Goal: Information Seeking & Learning: Learn about a topic

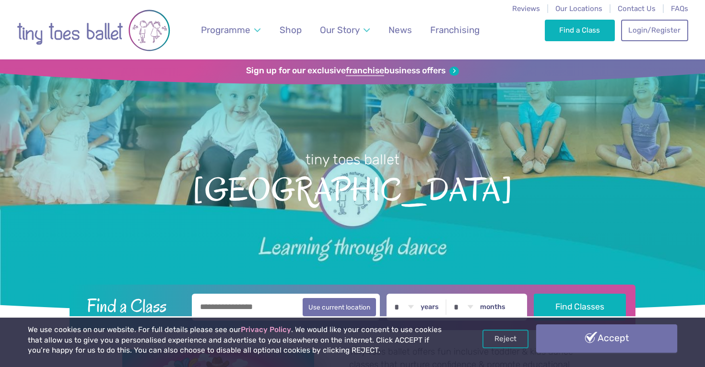
click at [573, 338] on link "Accept" at bounding box center [606, 339] width 141 height 28
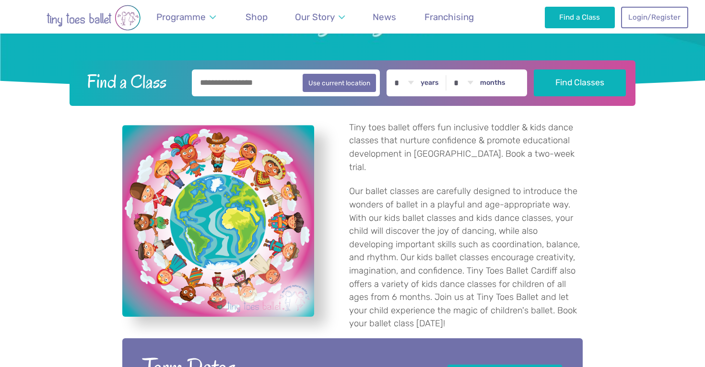
scroll to position [224, 0]
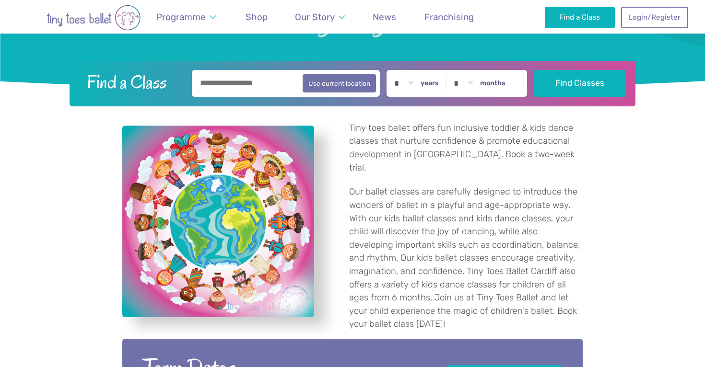
click at [254, 85] on input "text" at bounding box center [286, 83] width 188 height 27
type input "*********"
click at [582, 83] on button "Find Classes" at bounding box center [580, 83] width 93 height 27
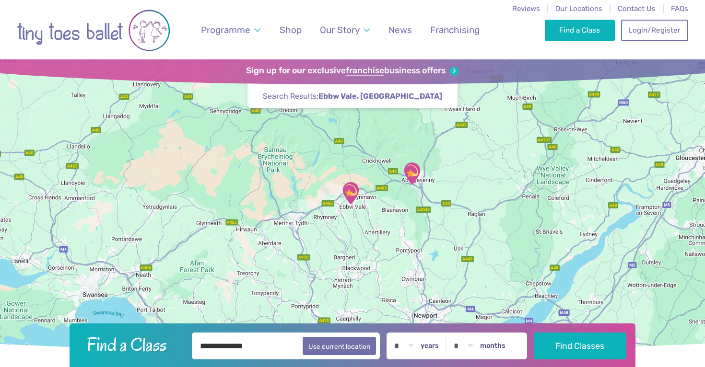
click at [348, 190] on img "Brynteg Youth Centre" at bounding box center [351, 193] width 24 height 24
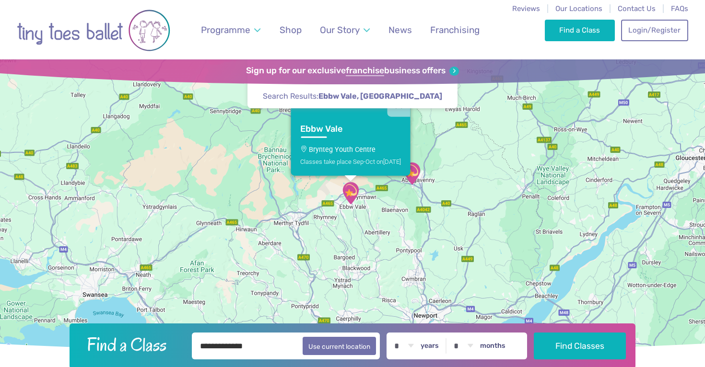
click at [417, 171] on img "Llanfoist Village Hall" at bounding box center [412, 174] width 24 height 24
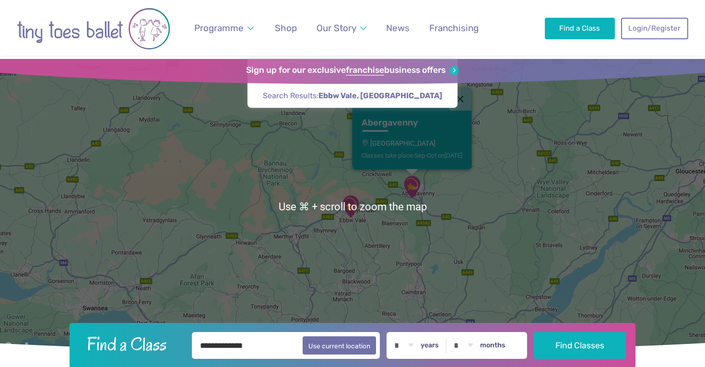
scroll to position [1, 0]
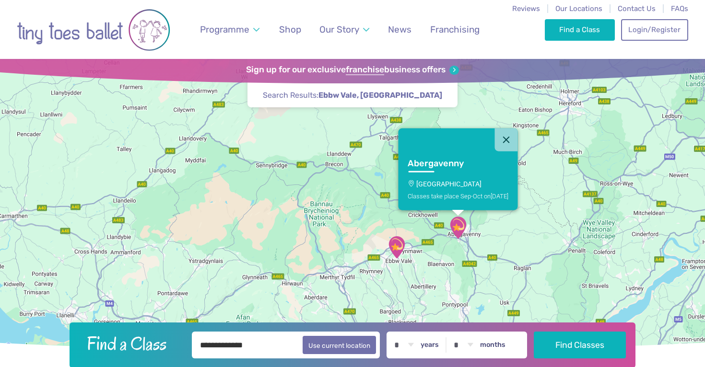
drag, startPoint x: 413, startPoint y: 252, endPoint x: 461, endPoint y: 302, distance: 69.2
click at [462, 303] on div "[GEOGRAPHIC_DATA] Classes take place Sep-Oct [DATE]" at bounding box center [352, 206] width 705 height 295
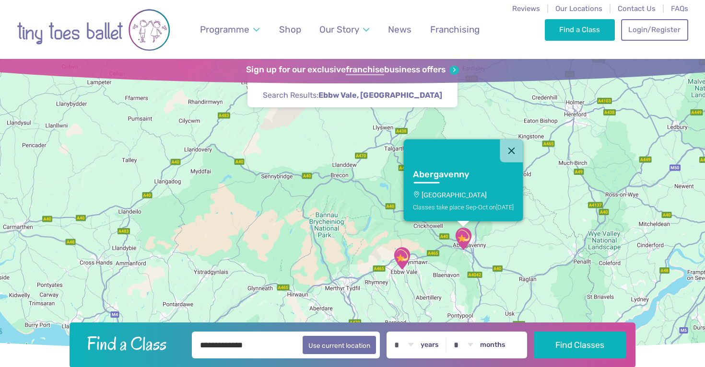
click at [401, 258] on img "Brynteg Youth Centre" at bounding box center [402, 258] width 24 height 24
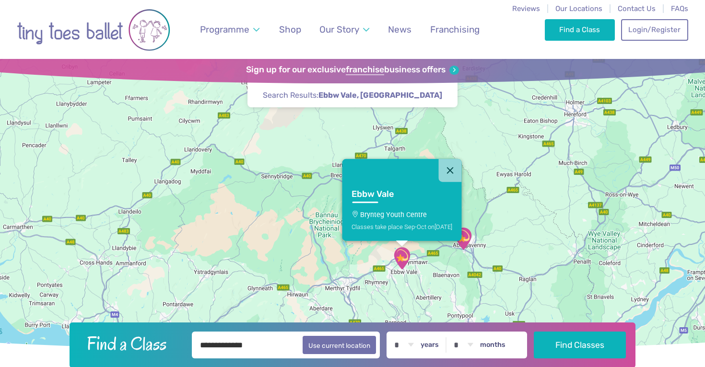
click at [380, 210] on link "Ebbw Vale Brynteg Youth Centre Classes take place Sep-Oct [DATE]" at bounding box center [401, 211] width 119 height 59
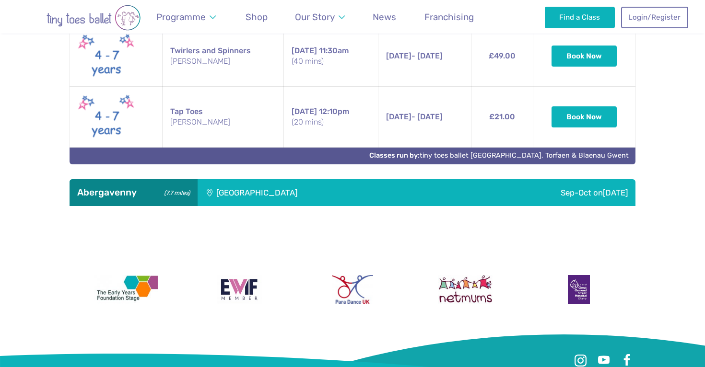
scroll to position [693, 0]
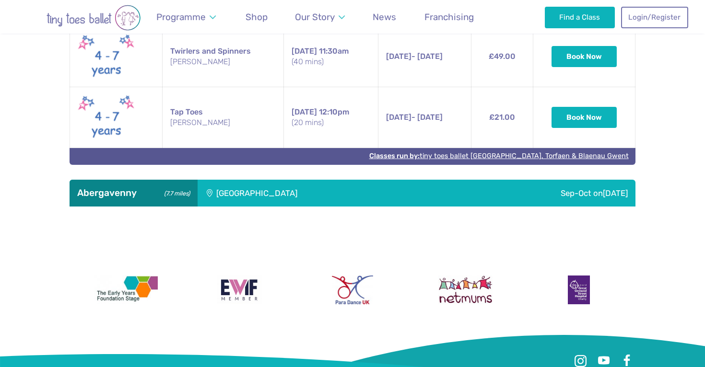
click at [542, 158] on link "Classes run by: tiny toes ballet Monmouthshire, Torfaen & Blaenau Gwent" at bounding box center [498, 156] width 259 height 8
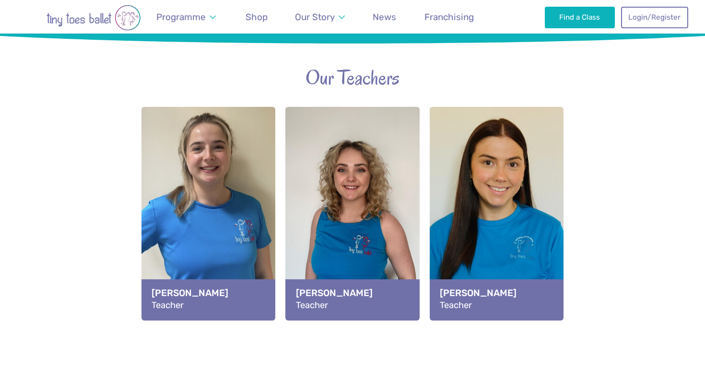
scroll to position [1043, 0]
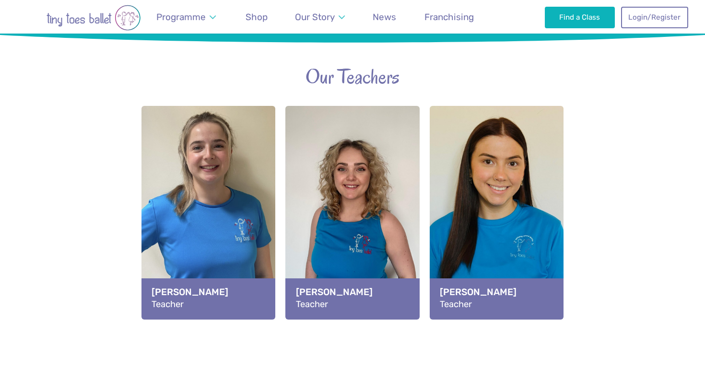
click at [334, 279] on div "[PERSON_NAME] Teacher" at bounding box center [352, 299] width 134 height 41
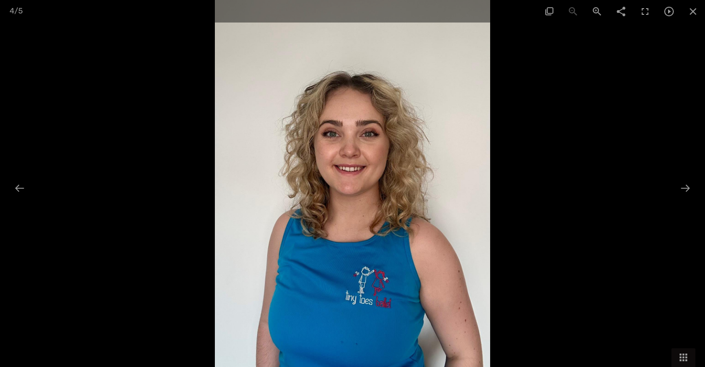
click at [608, 234] on div at bounding box center [352, 183] width 705 height 367
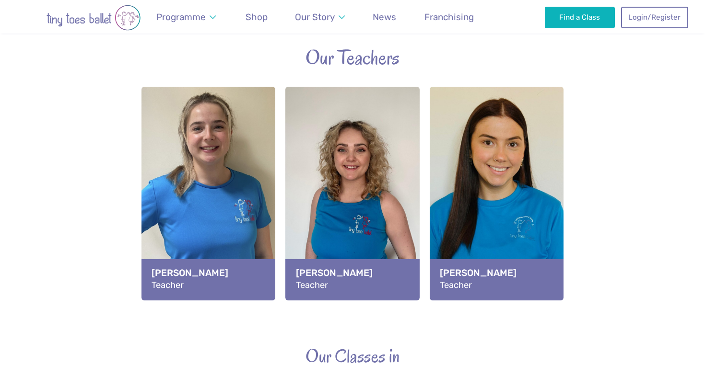
scroll to position [1068, 0]
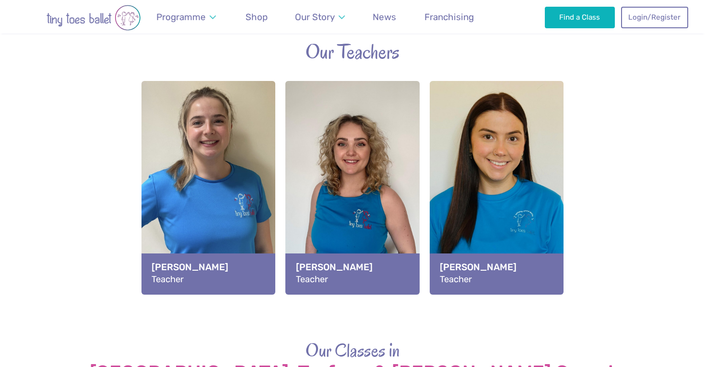
click at [186, 254] on div "[PERSON_NAME] Teacher" at bounding box center [208, 274] width 134 height 41
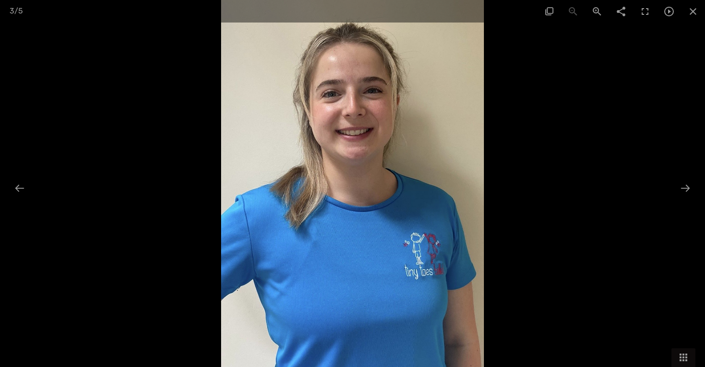
click at [551, 192] on div at bounding box center [352, 183] width 705 height 367
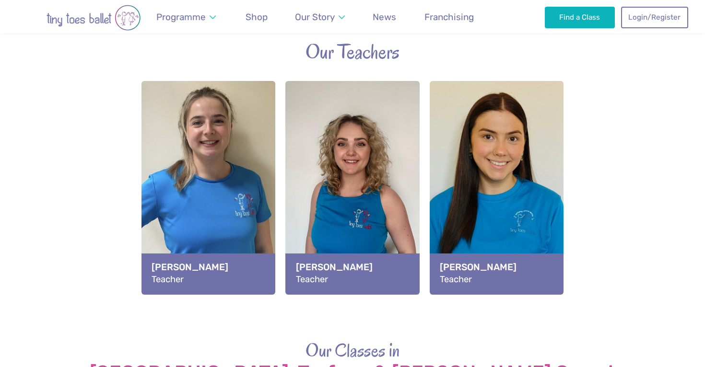
click at [350, 254] on div "Miss Edie Teacher" at bounding box center [352, 274] width 134 height 41
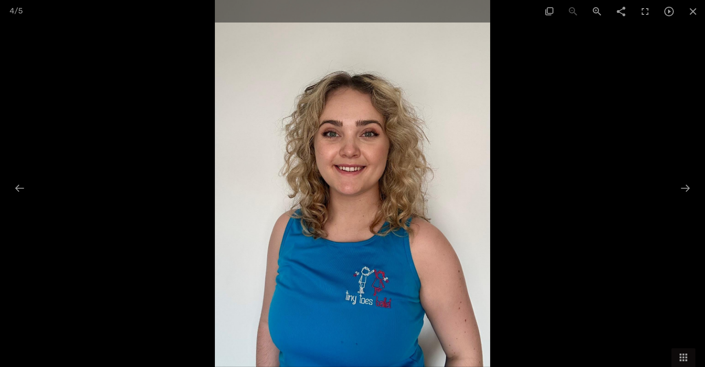
click at [581, 140] on div at bounding box center [352, 183] width 705 height 367
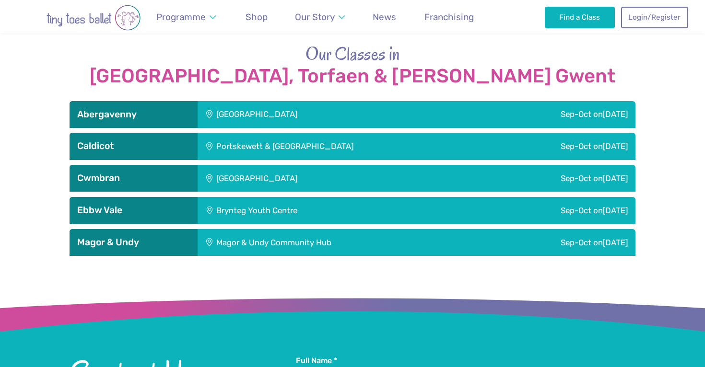
scroll to position [1330, 0]
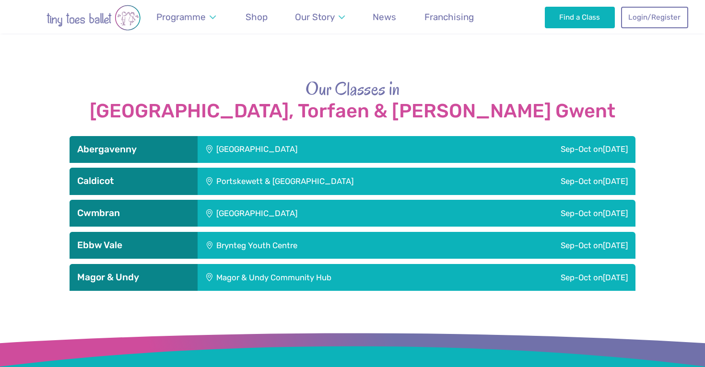
click at [300, 232] on div "Brynteg Youth Centre" at bounding box center [321, 245] width 247 height 27
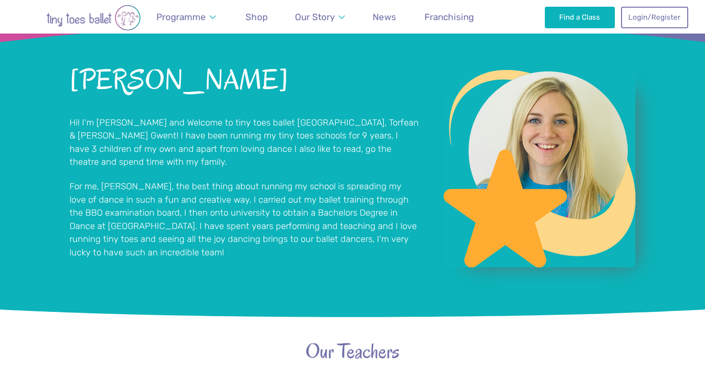
scroll to position [770, 0]
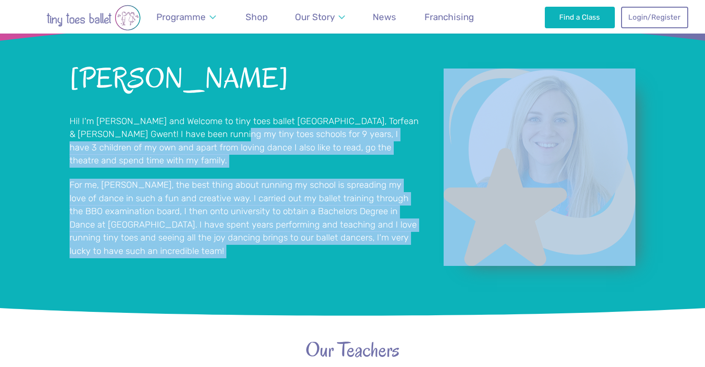
drag, startPoint x: 259, startPoint y: 229, endPoint x: 214, endPoint y: 90, distance: 146.2
click at [214, 90] on div "Lauren Yeates-Mayo Hi! I'm Miss Lauren and Welcome to tiny toes ballet Monmouth…" at bounding box center [353, 179] width 566 height 244
click at [214, 115] on p "Hi! I'm Miss Lauren and Welcome to tiny toes ballet Monmouthshire, Torfean & Bl…" at bounding box center [245, 141] width 350 height 53
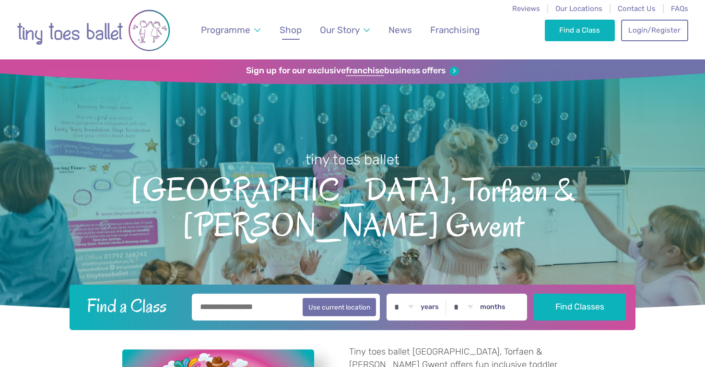
scroll to position [0, 0]
